Goal: Task Accomplishment & Management: Manage account settings

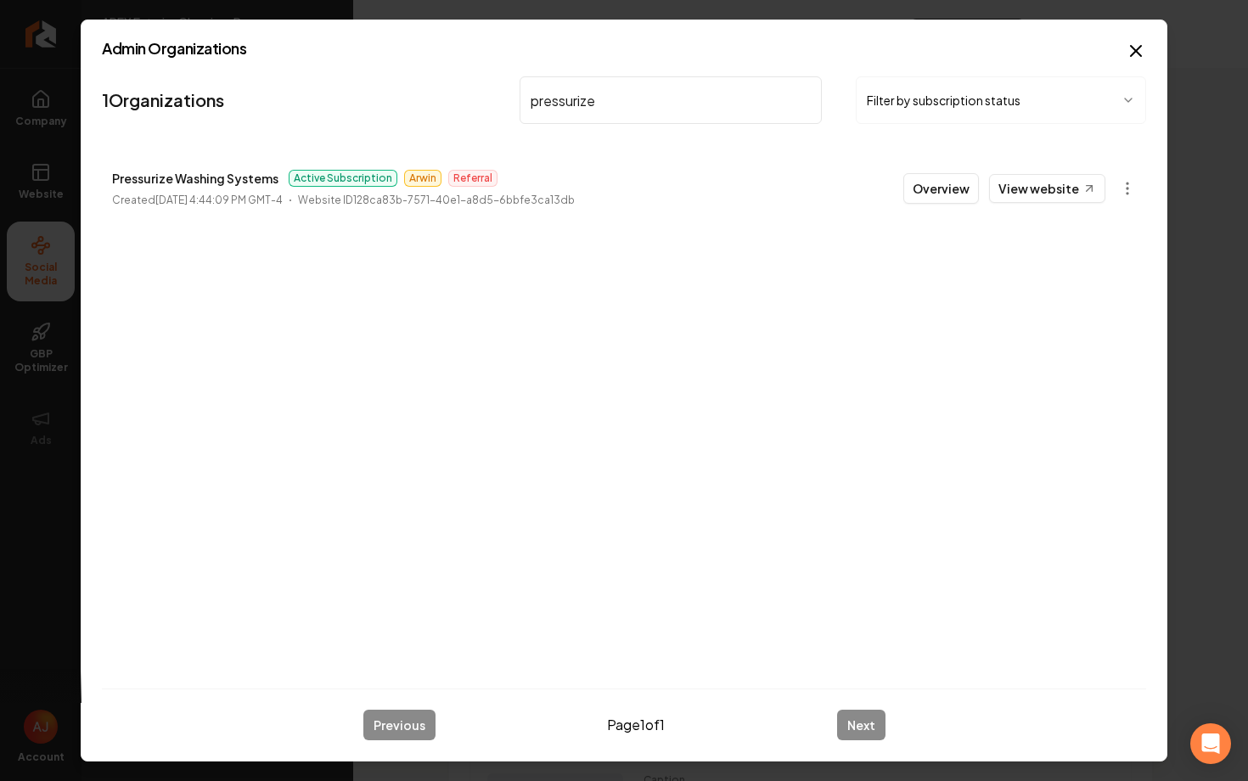
drag, startPoint x: 615, startPoint y: 107, endPoint x: 508, endPoint y: 90, distance: 108.3
click at [510, 91] on nav "1 Organizations pressurize Filter by subscription status" at bounding box center [624, 107] width 1044 height 75
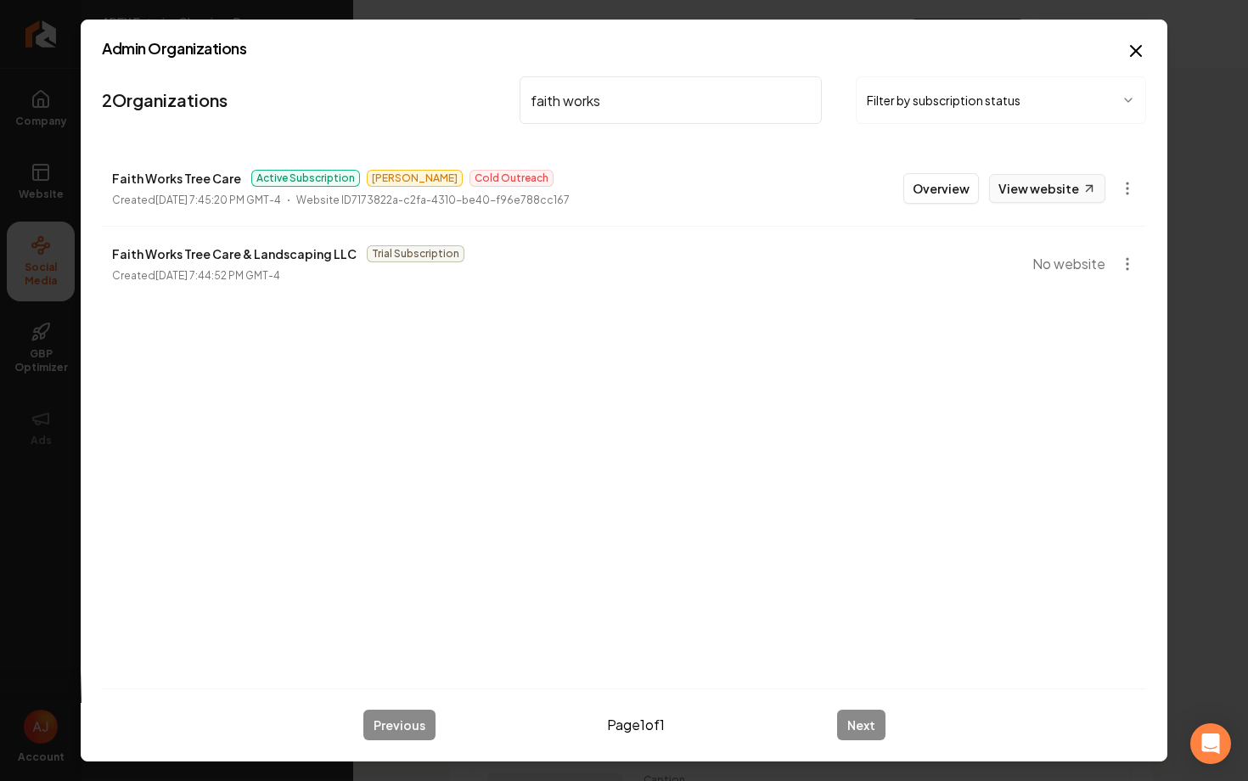
click at [1023, 188] on link "View website" at bounding box center [1047, 188] width 116 height 29
click at [0, 0] on body "Company Website Social Media GBP Optimizer Ads Account APEX Exterior Cleaning: …" at bounding box center [624, 390] width 1248 height 781
drag, startPoint x: 615, startPoint y: 105, endPoint x: 433, endPoint y: 113, distance: 182.7
click at [433, 113] on nav "2 Organizations faith works Filter by subscription status" at bounding box center [624, 107] width 1044 height 75
type input "f"
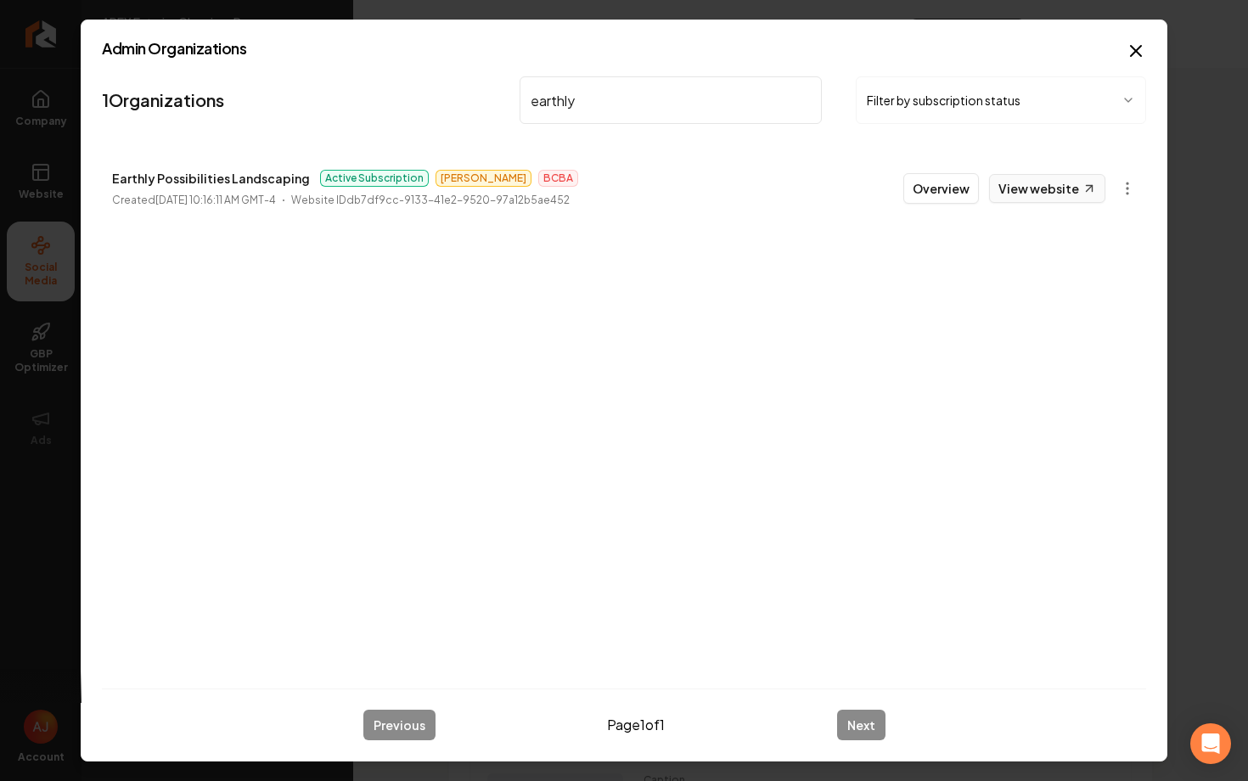
type input "earthly"
click at [1019, 179] on link "View website" at bounding box center [1047, 188] width 116 height 29
click at [940, 189] on button "Overview" at bounding box center [941, 188] width 76 height 31
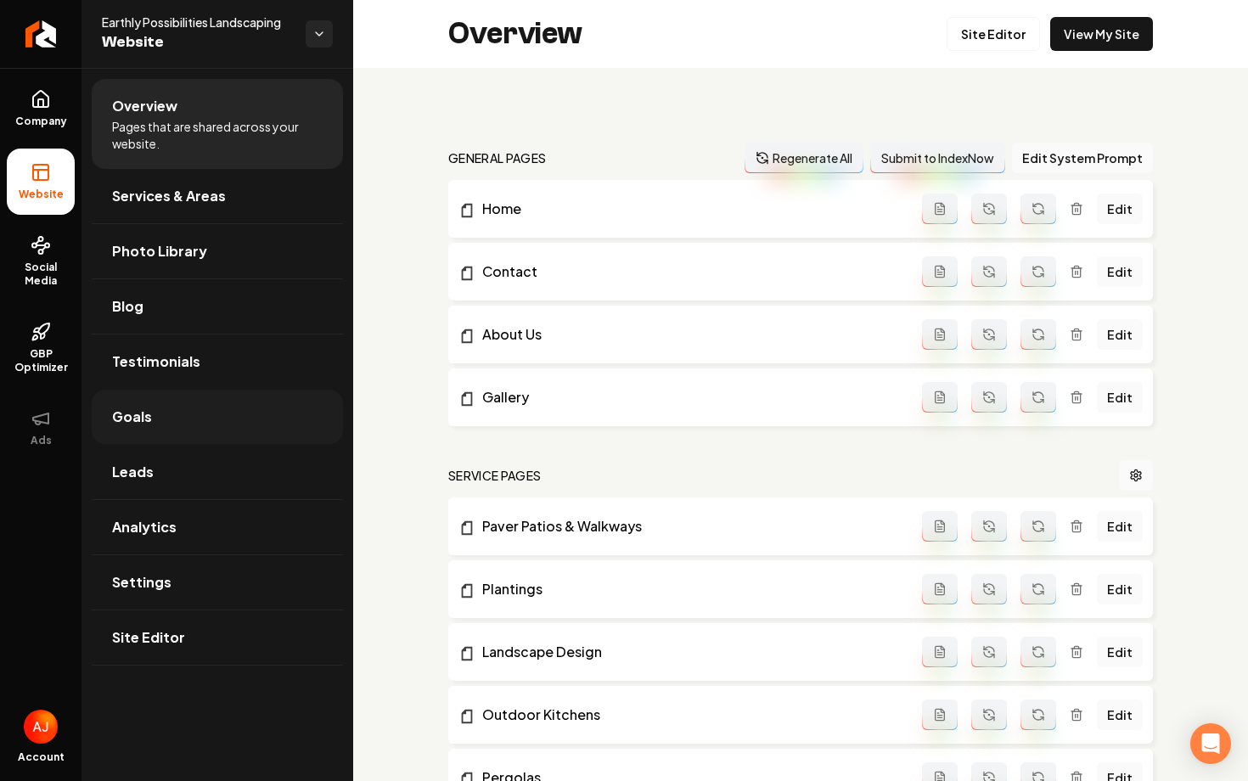
click at [166, 419] on link "Goals" at bounding box center [217, 417] width 251 height 54
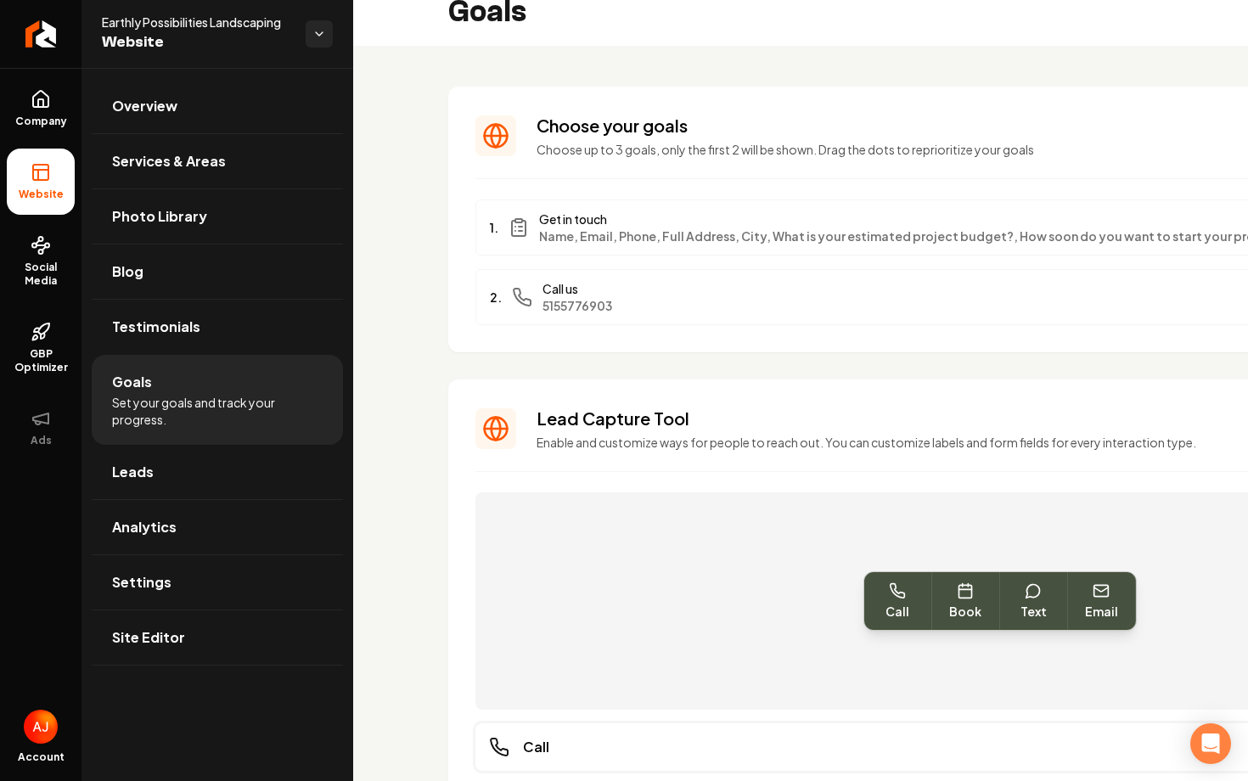
scroll to position [11, 0]
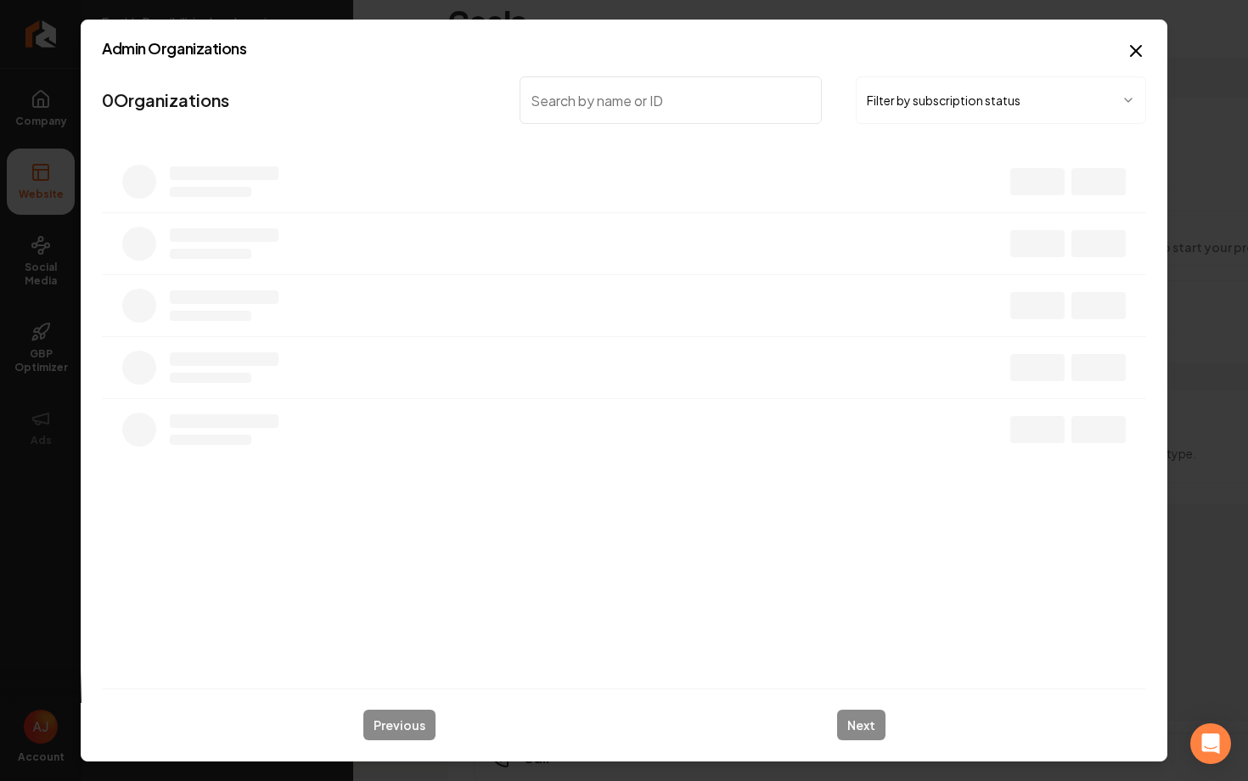
click at [607, 110] on input "search" at bounding box center [671, 100] width 302 height 48
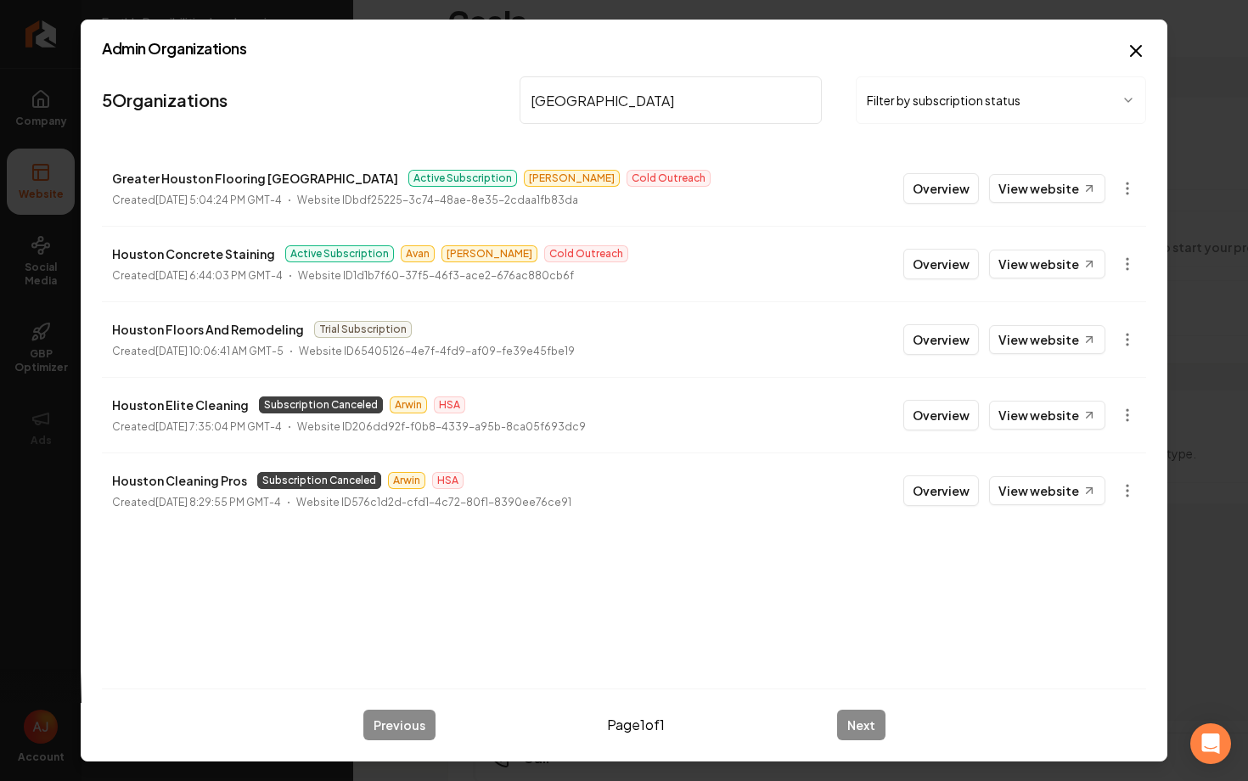
type input "[GEOGRAPHIC_DATA]"
click at [937, 261] on button "Overview" at bounding box center [941, 264] width 76 height 31
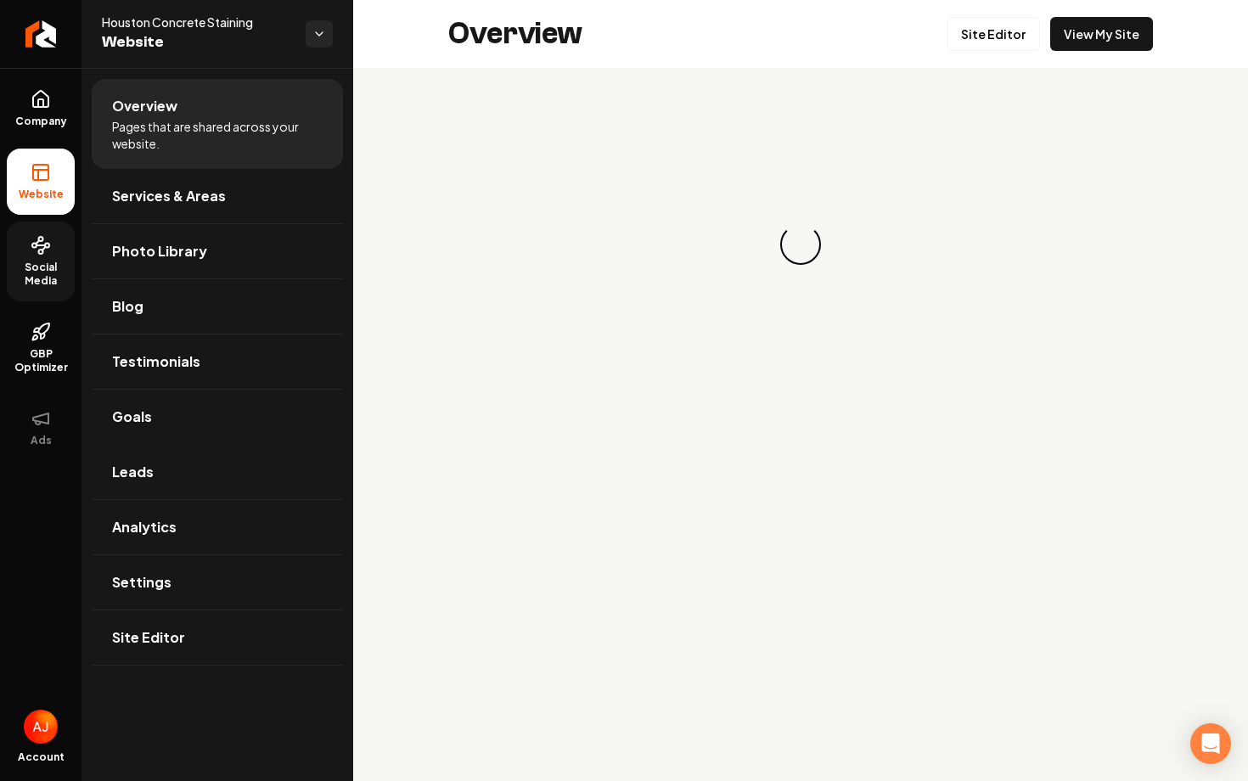
click at [60, 267] on span "Social Media" at bounding box center [41, 274] width 68 height 27
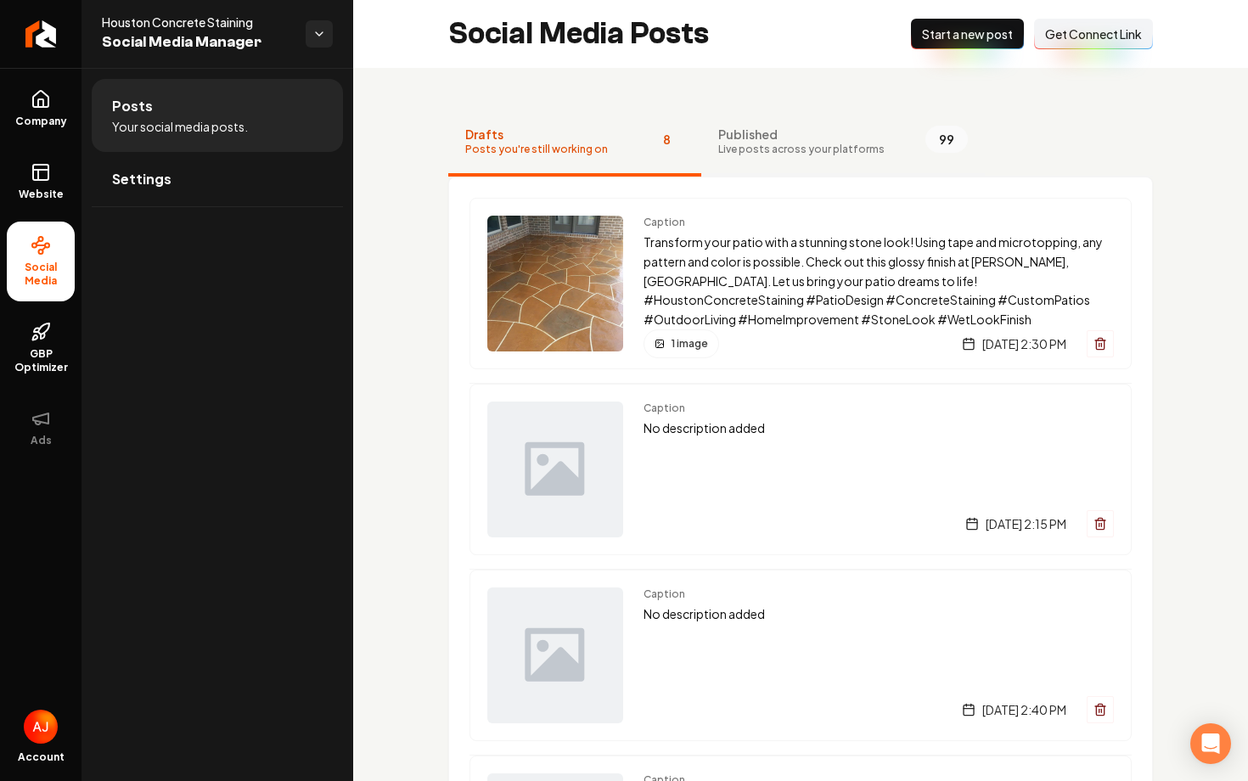
click at [810, 140] on span "Published" at bounding box center [801, 134] width 166 height 17
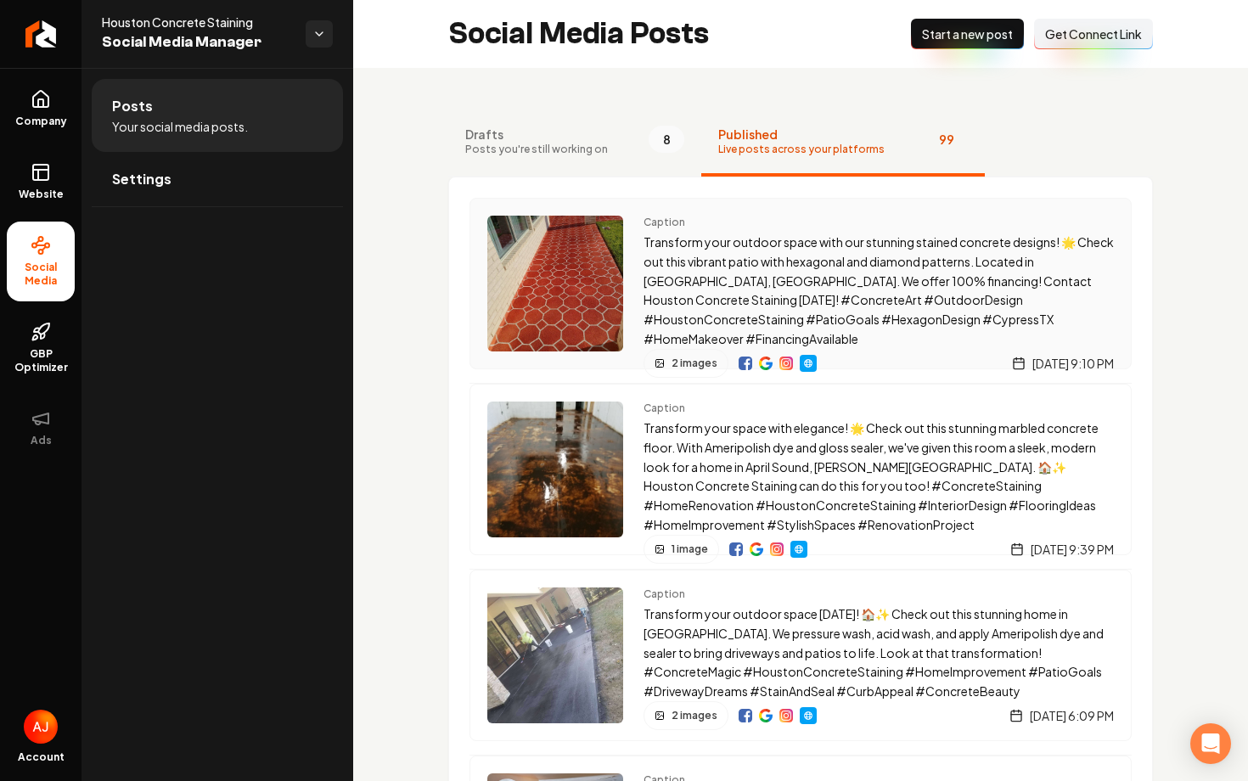
click at [745, 357] on img "Main content area" at bounding box center [746, 364] width 14 height 14
drag, startPoint x: 260, startPoint y: 28, endPoint x: 100, endPoint y: 23, distance: 159.7
click at [100, 23] on div "Houston Concrete Staining Social Media Manager" at bounding box center [217, 34] width 272 height 68
copy span "Houston Concrete Staining"
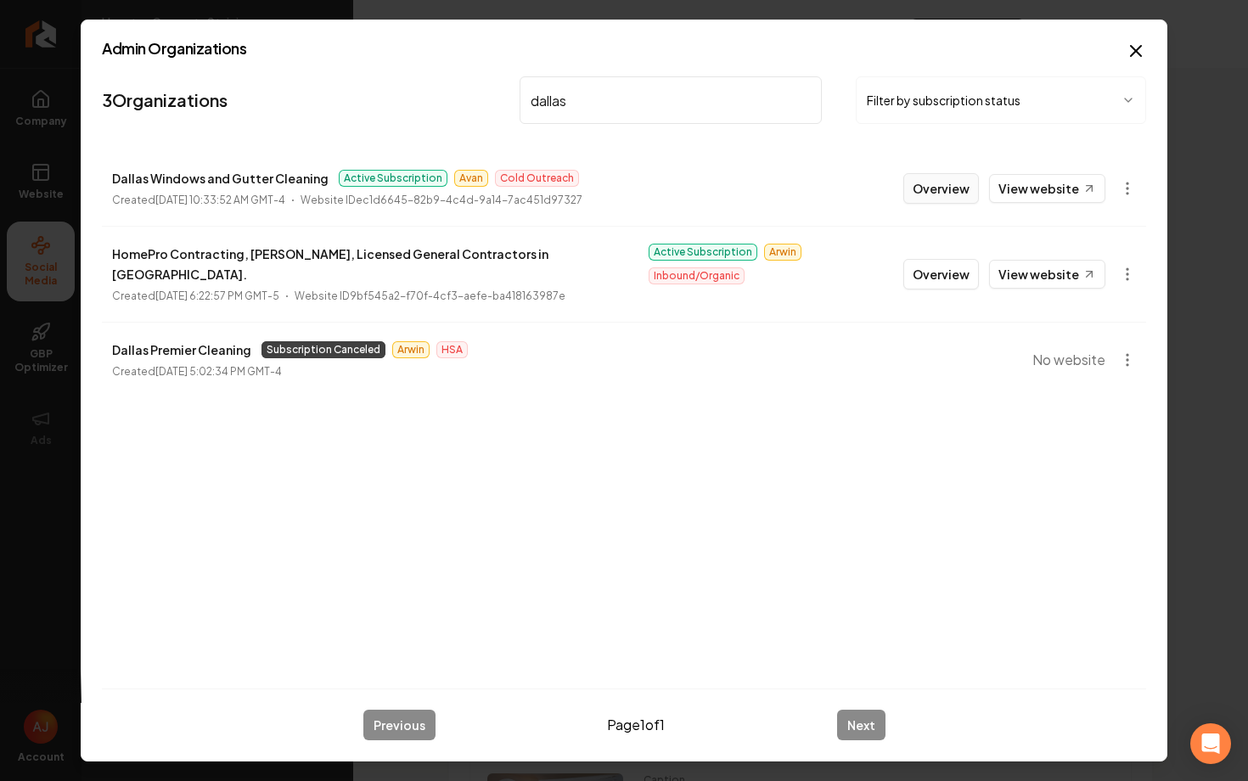
type input "dallas"
click at [970, 177] on button "Overview" at bounding box center [941, 188] width 76 height 31
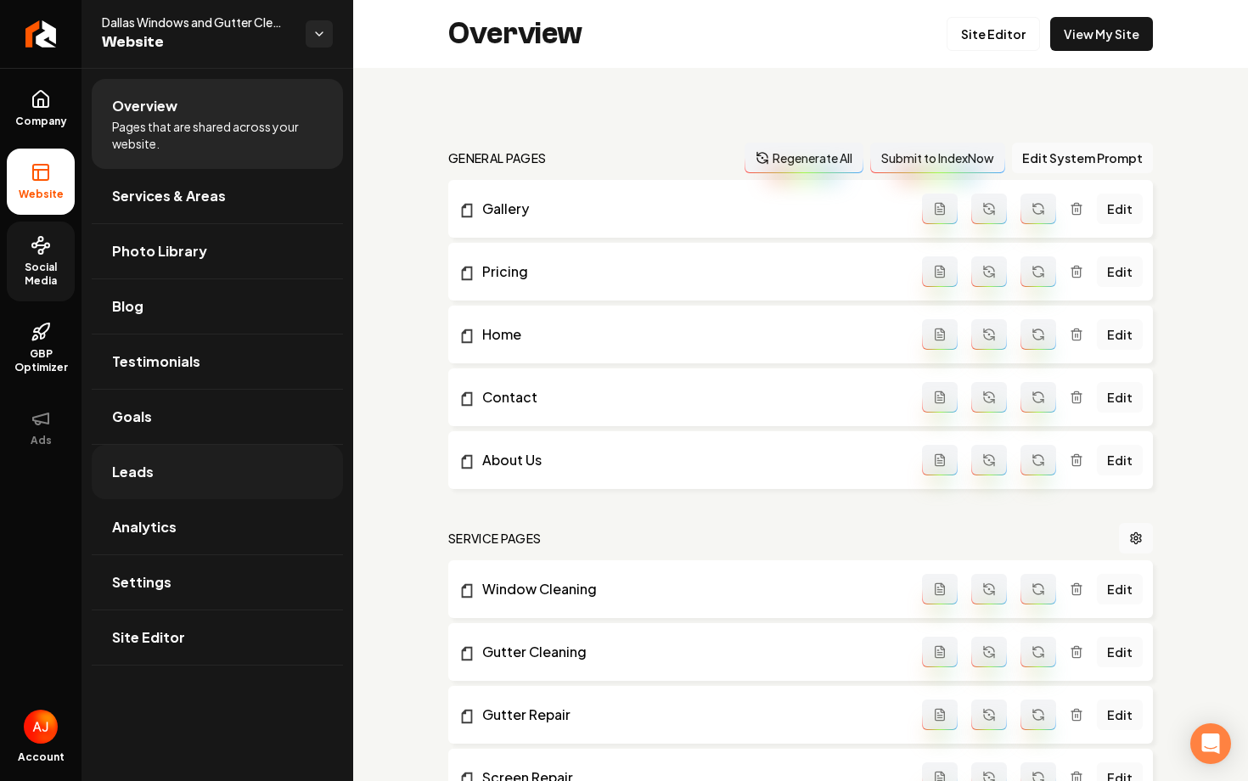
click at [181, 458] on link "Leads" at bounding box center [217, 472] width 251 height 54
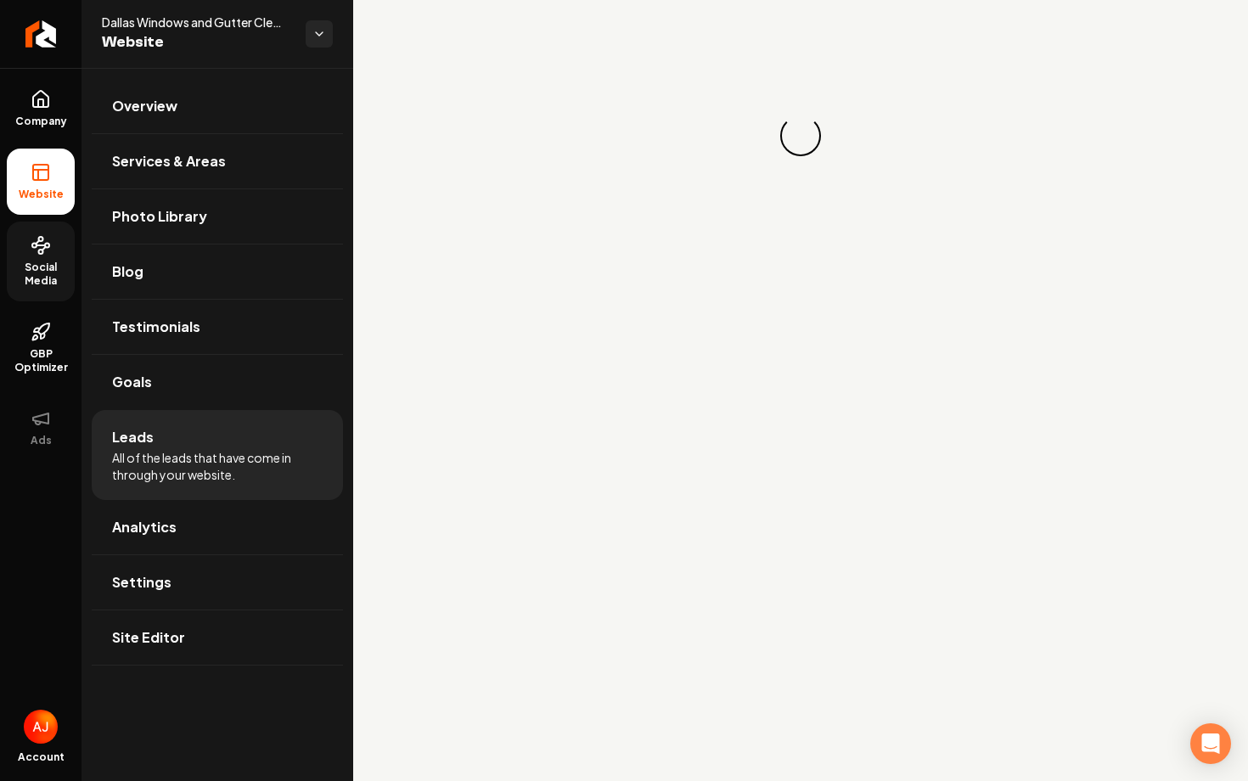
click at [295, 480] on span "All of the leads that have come in through your website." at bounding box center [217, 466] width 211 height 34
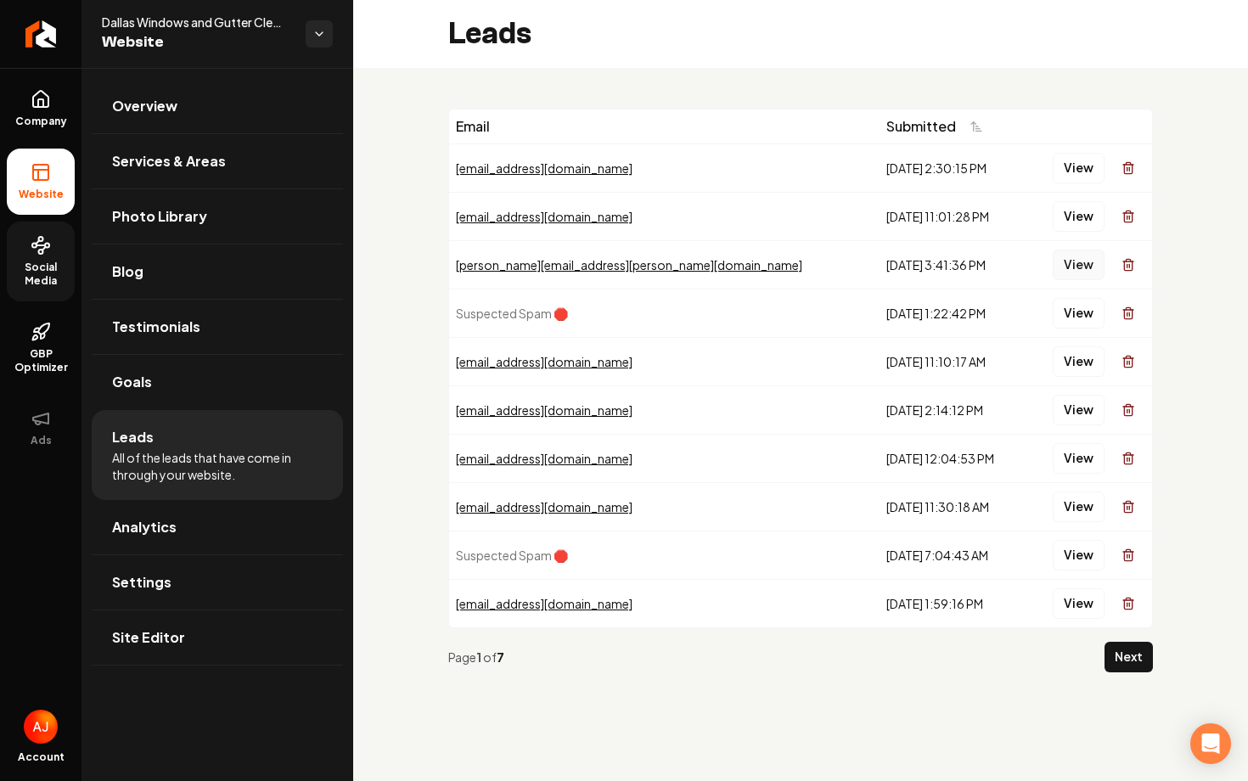
click at [1070, 274] on button "View" at bounding box center [1079, 265] width 52 height 31
click at [1075, 217] on button "View" at bounding box center [1079, 216] width 52 height 31
click at [1071, 171] on button "View" at bounding box center [1079, 168] width 52 height 31
click at [1084, 351] on button "View" at bounding box center [1079, 361] width 52 height 31
